Goal: Task Accomplishment & Management: Use online tool/utility

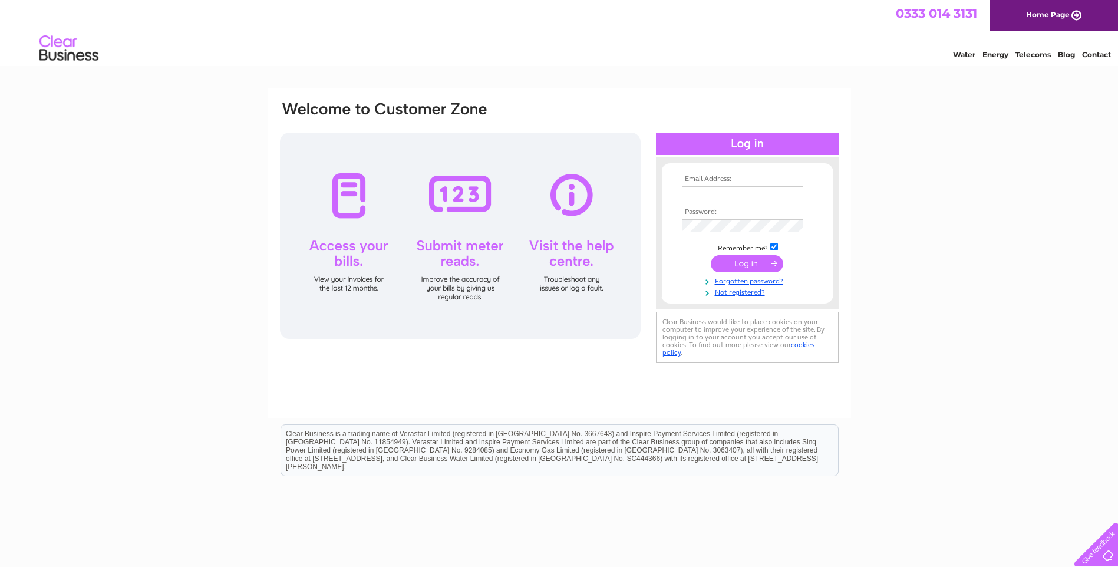
type input "dodger.wilkins@yahoo.co.uk"
click at [735, 260] on input "submit" at bounding box center [747, 263] width 72 height 16
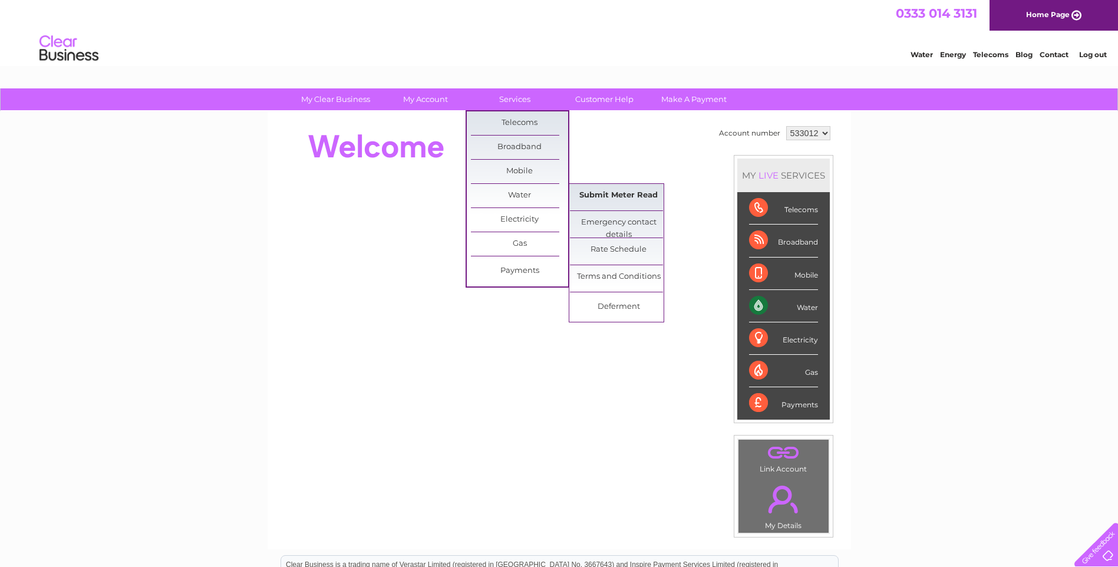
click at [597, 194] on link "Submit Meter Read" at bounding box center [618, 196] width 97 height 24
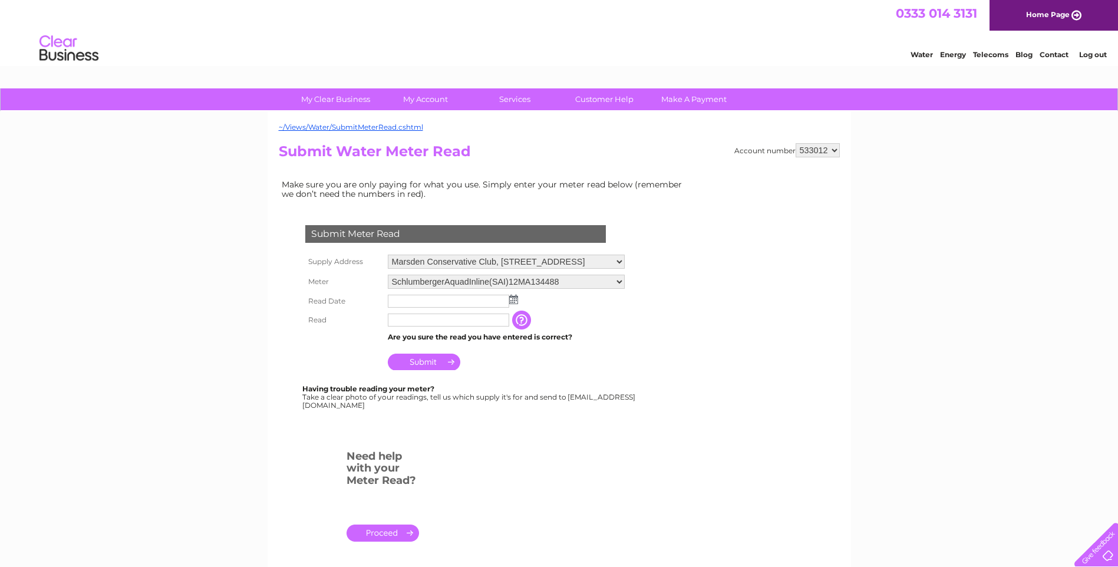
click at [517, 301] on img at bounding box center [513, 299] width 9 height 9
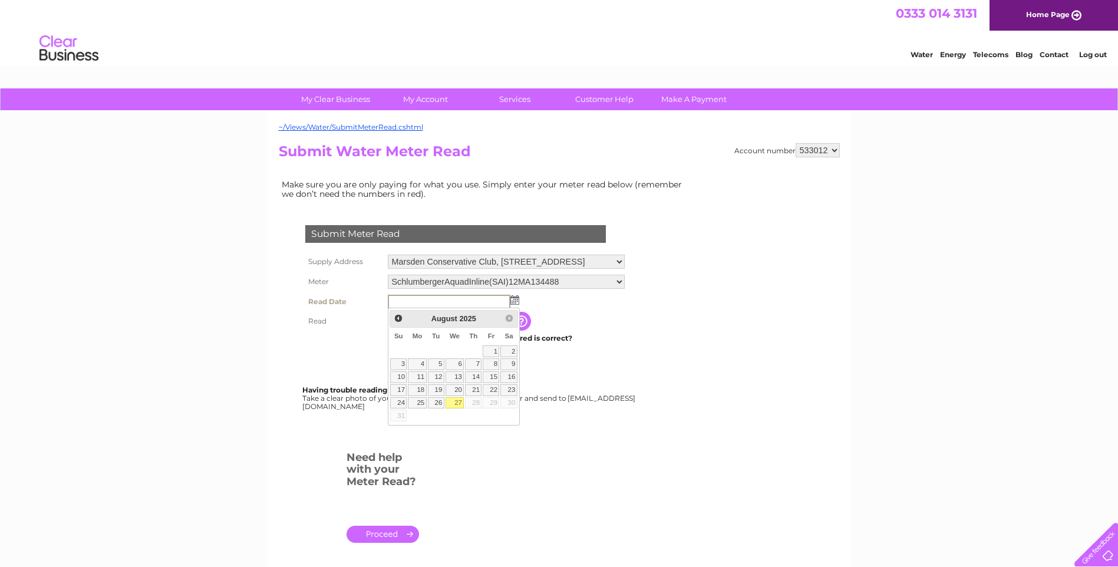
click at [461, 403] on link "27" at bounding box center [454, 403] width 19 height 12
type input "2025/08/27"
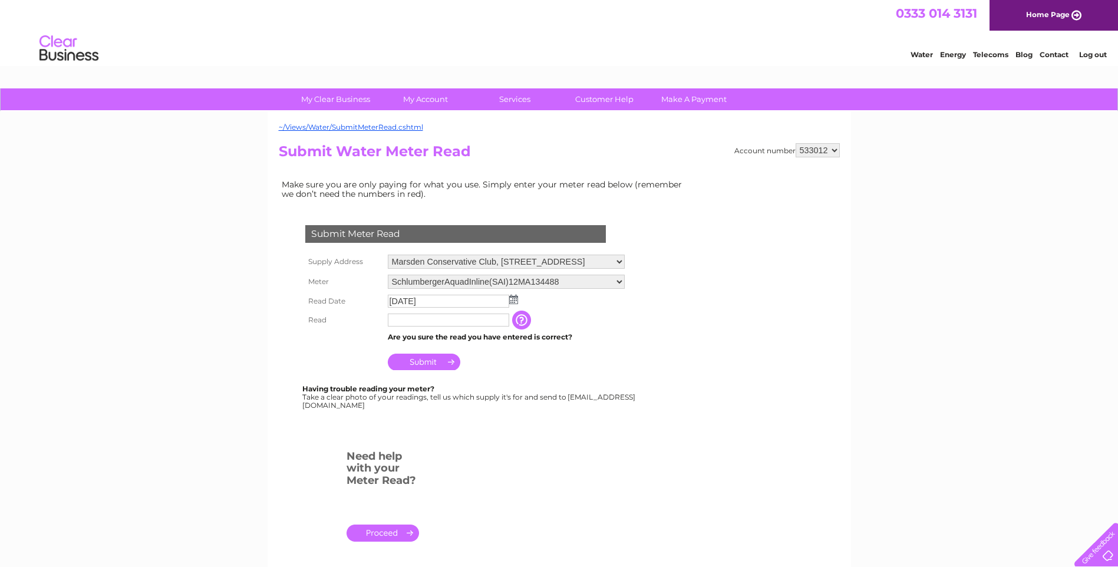
click at [411, 320] on input "text" at bounding box center [448, 319] width 121 height 13
type input "02534"
click at [427, 365] on input "Submit" at bounding box center [424, 361] width 72 height 16
